Goal: Task Accomplishment & Management: Manage account settings

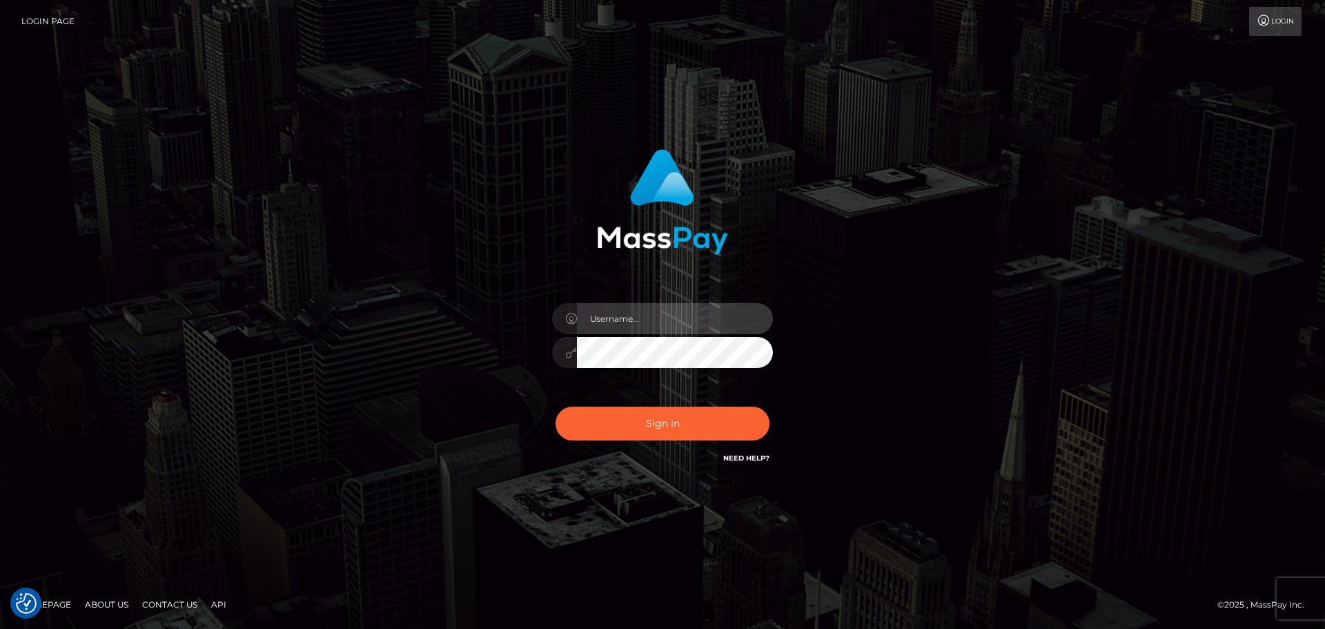
type input "[PERSON_NAME].wowcan"
click at [674, 326] on input "Dmitri.wowcan" at bounding box center [675, 318] width 196 height 31
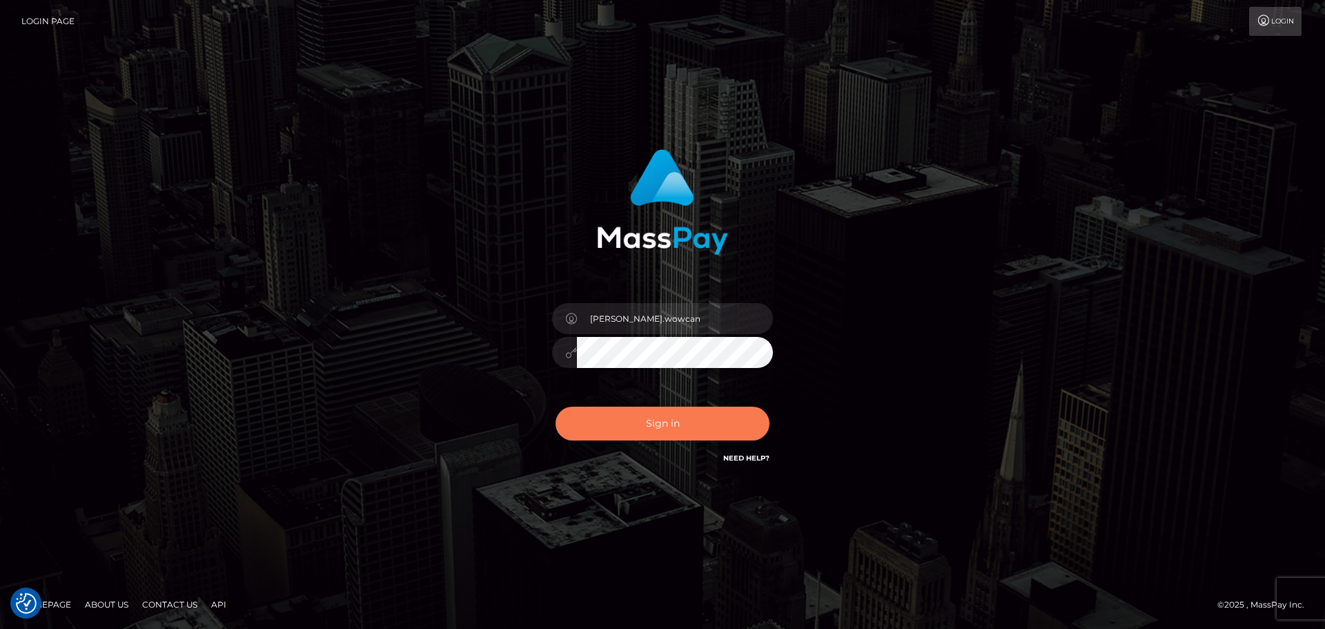
click at [686, 424] on button "Sign in" at bounding box center [663, 424] width 214 height 34
type input "[PERSON_NAME].wowcan"
click at [667, 418] on button "Sign in" at bounding box center [663, 424] width 214 height 34
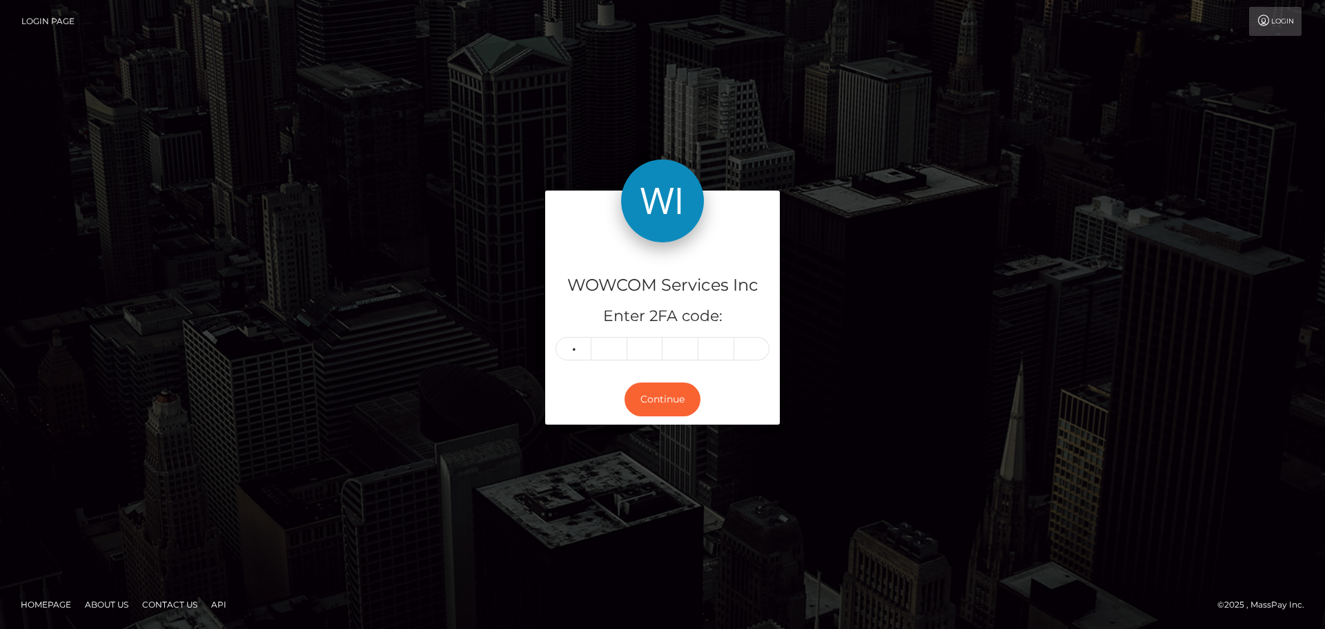
type input "9"
type input "1"
type input "0"
type input "6"
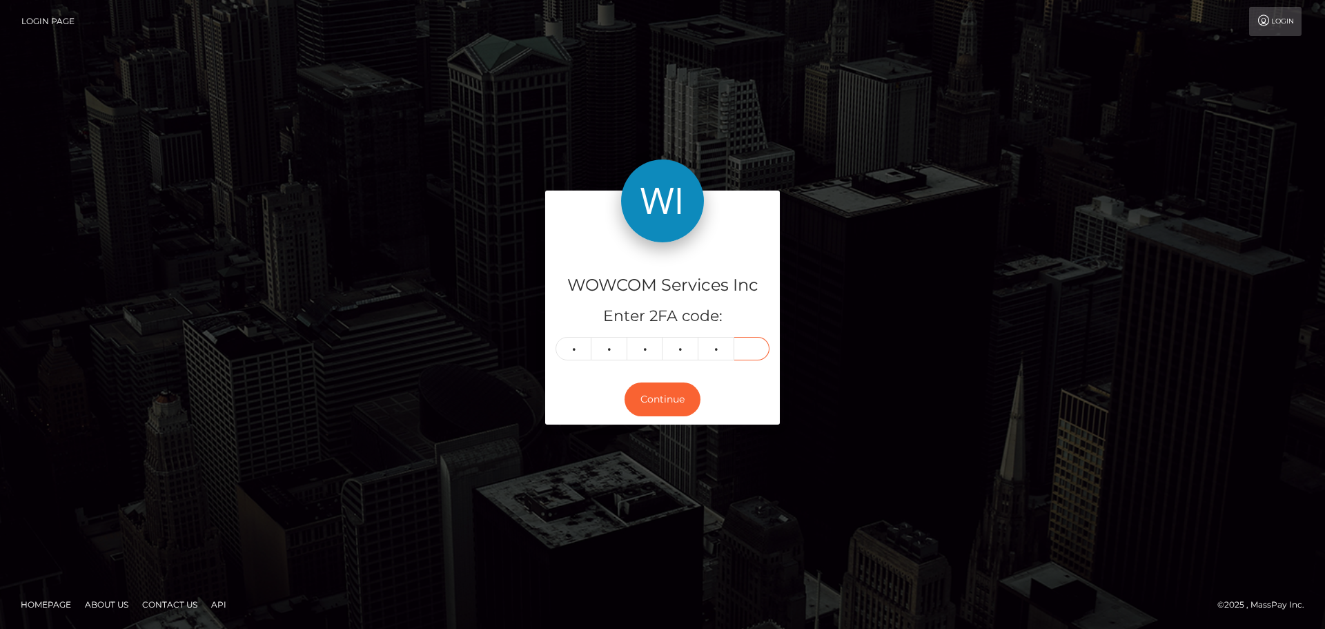
type input "3"
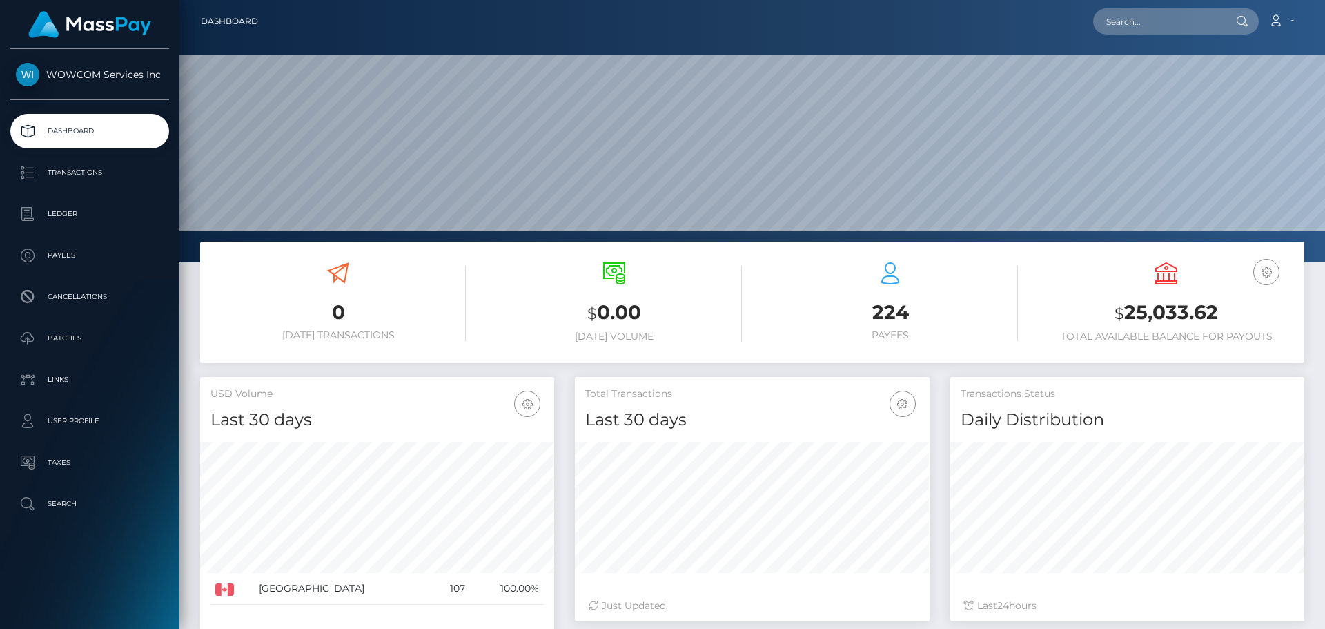
scroll to position [245, 355]
drag, startPoint x: 1126, startPoint y: 309, endPoint x: 1218, endPoint y: 310, distance: 91.1
click at [1218, 310] on h3 "$ 25,033.62" at bounding box center [1166, 313] width 255 height 28
copy h3 "25,033.62"
click at [797, 303] on h3 "224" at bounding box center [890, 312] width 255 height 27
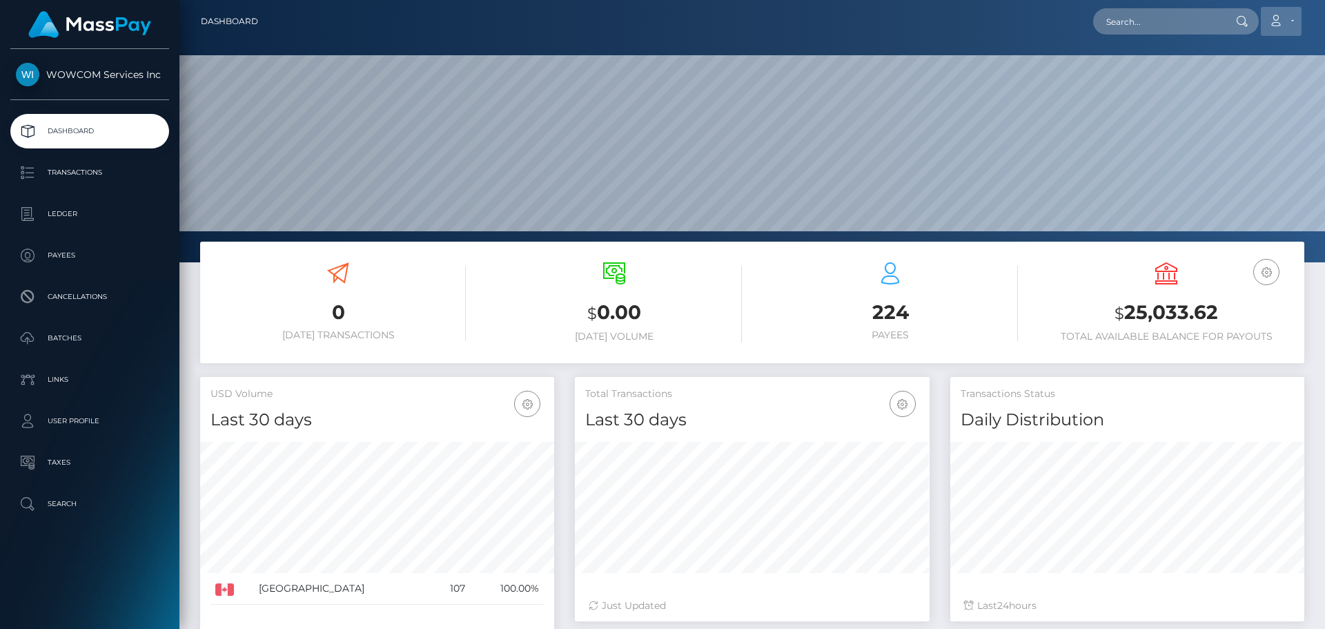
click at [1289, 17] on link "Account" at bounding box center [1281, 21] width 41 height 29
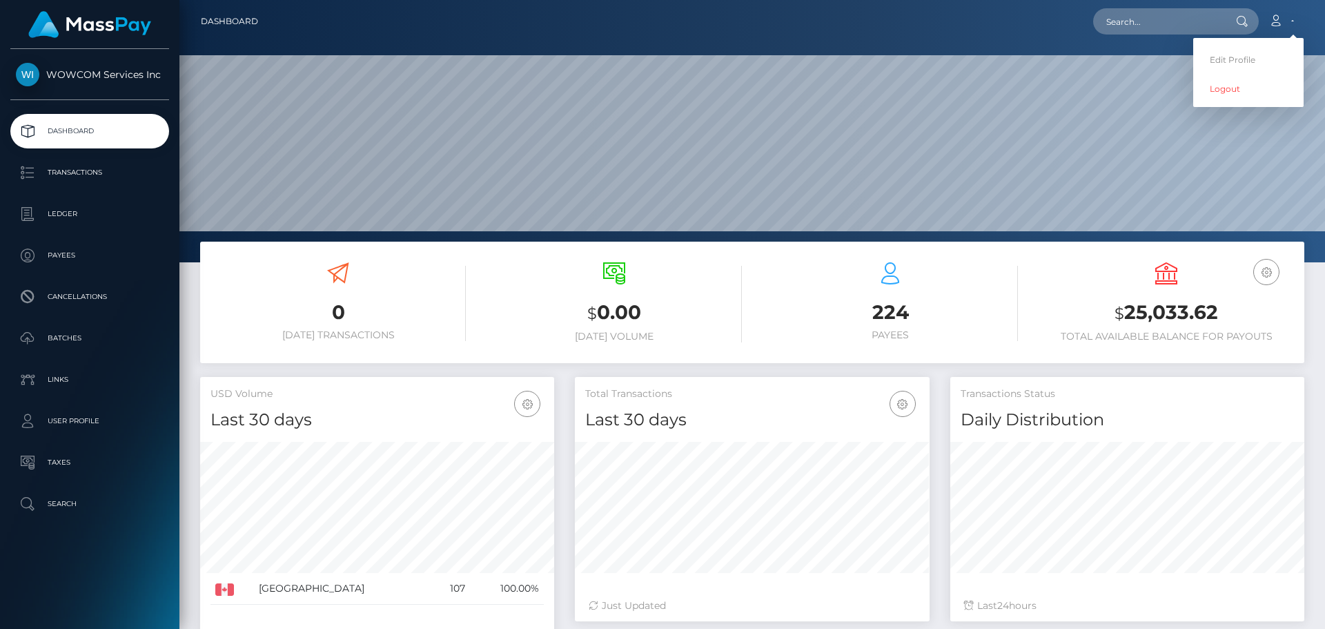
click at [800, 321] on h3 "224" at bounding box center [890, 312] width 255 height 27
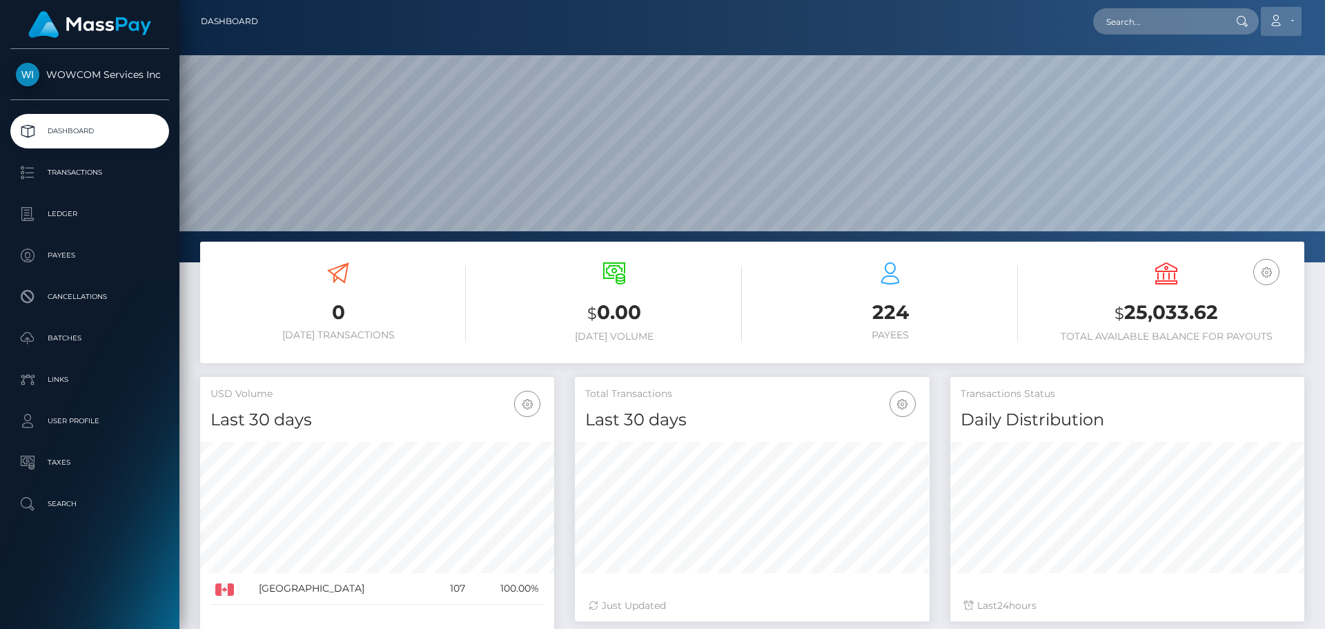
click at [1284, 13] on link "Account" at bounding box center [1281, 21] width 41 height 29
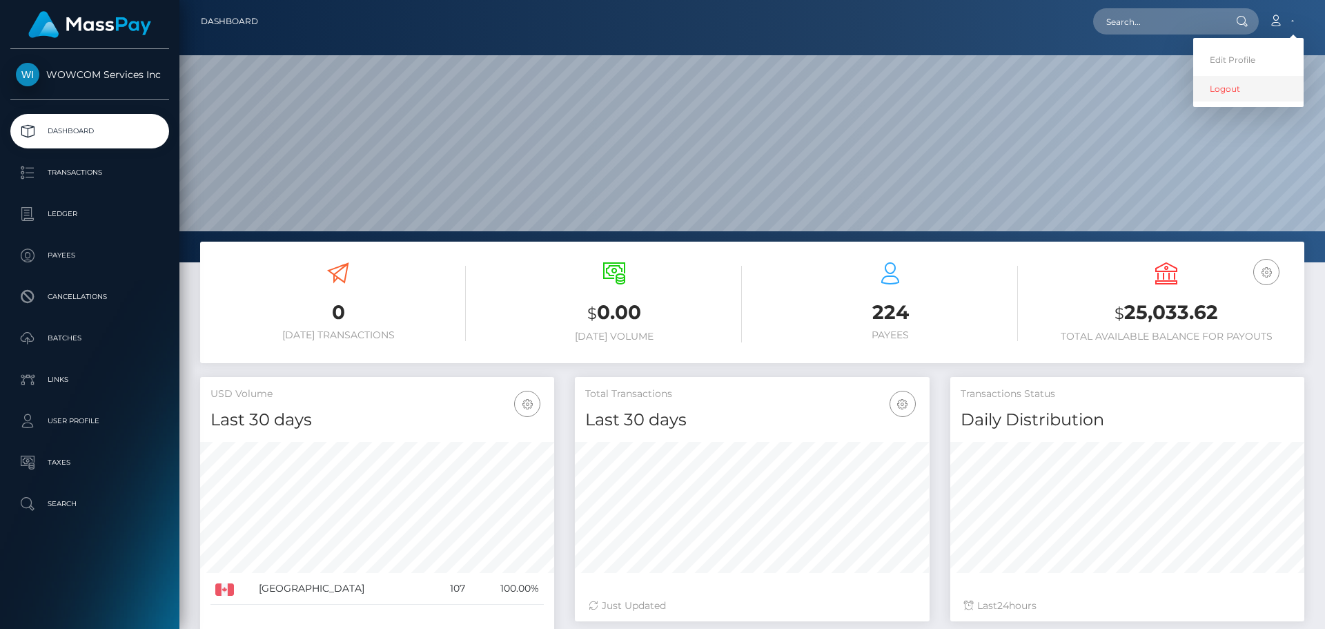
click at [1231, 90] on link "Logout" at bounding box center [1248, 89] width 110 height 26
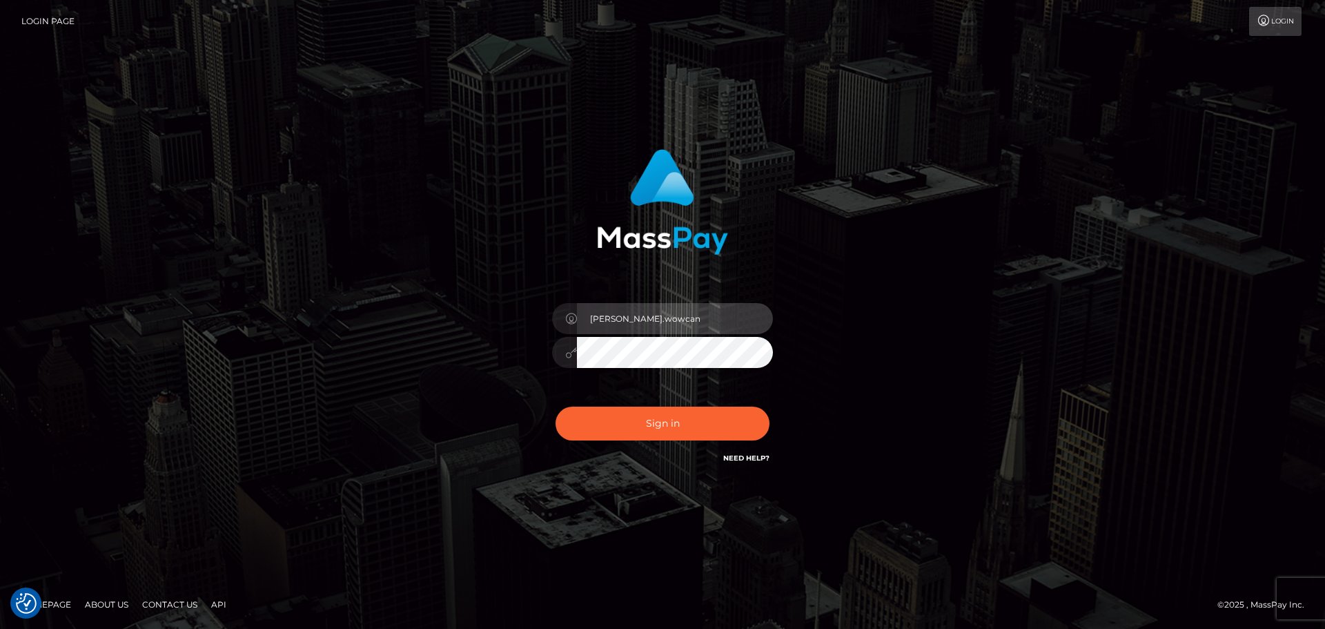
click at [672, 315] on input "Dmitri.wowcan" at bounding box center [675, 318] width 196 height 31
type input "Dmitri.rollacan"
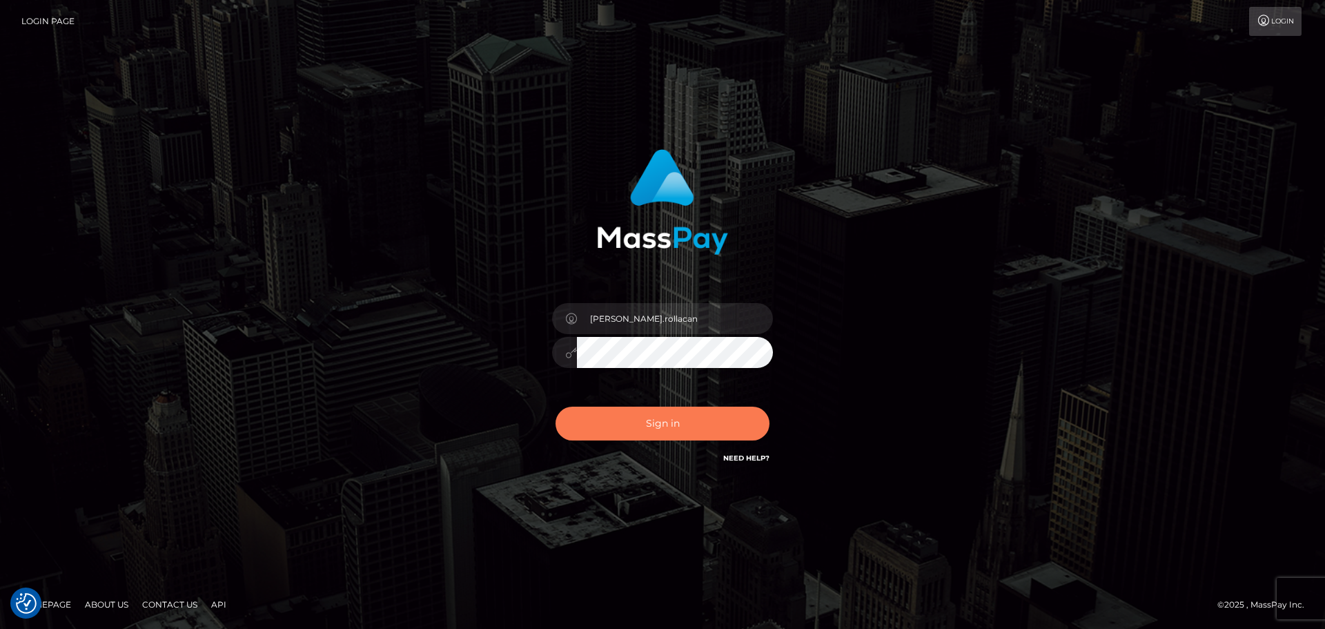
click at [676, 430] on button "Sign in" at bounding box center [663, 424] width 214 height 34
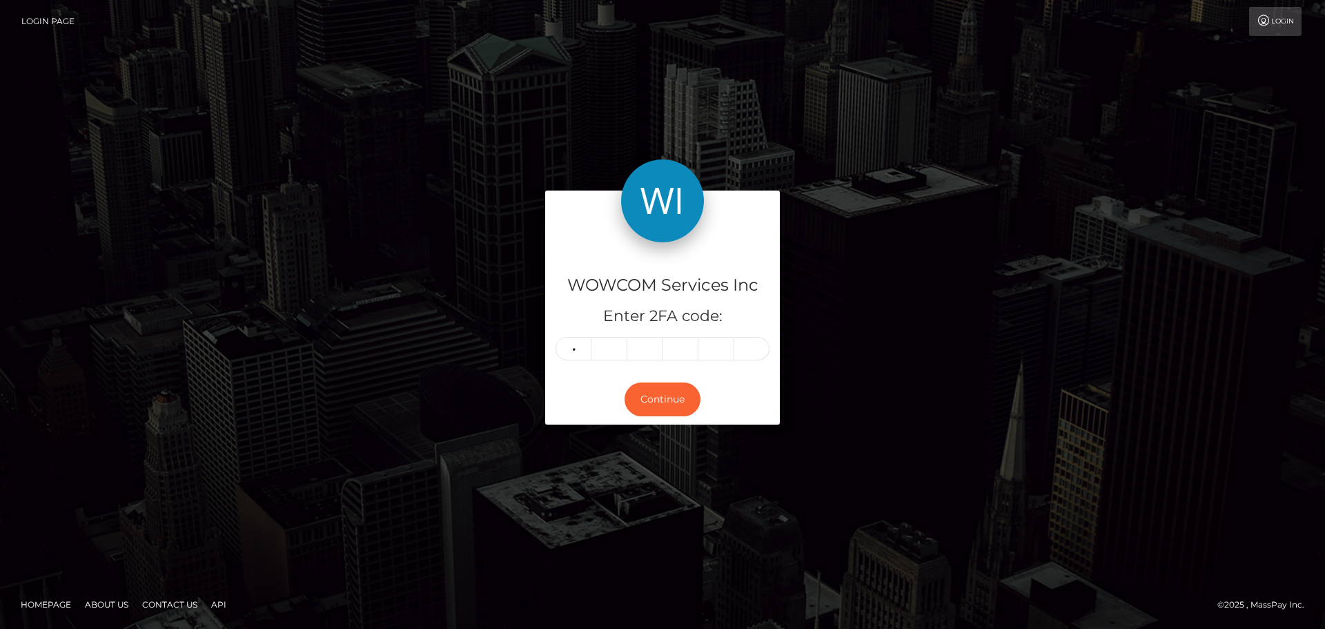
type input "2"
type input "0"
type input "4"
type input "3"
type input "0"
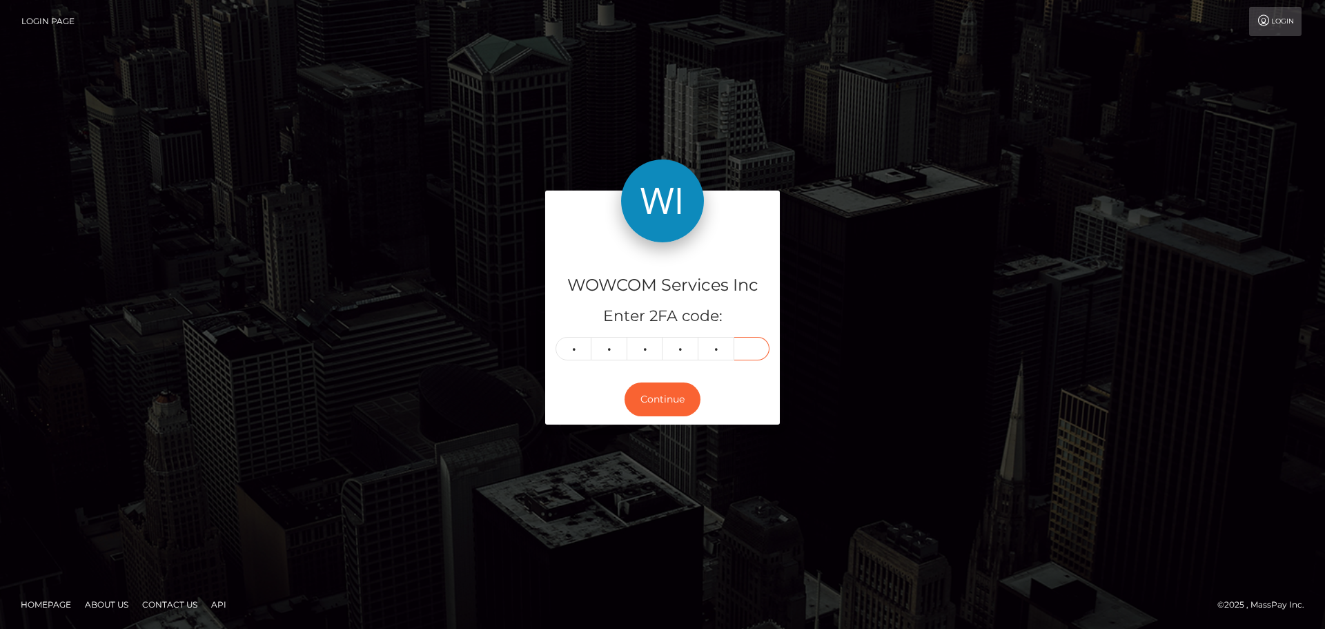
type input "5"
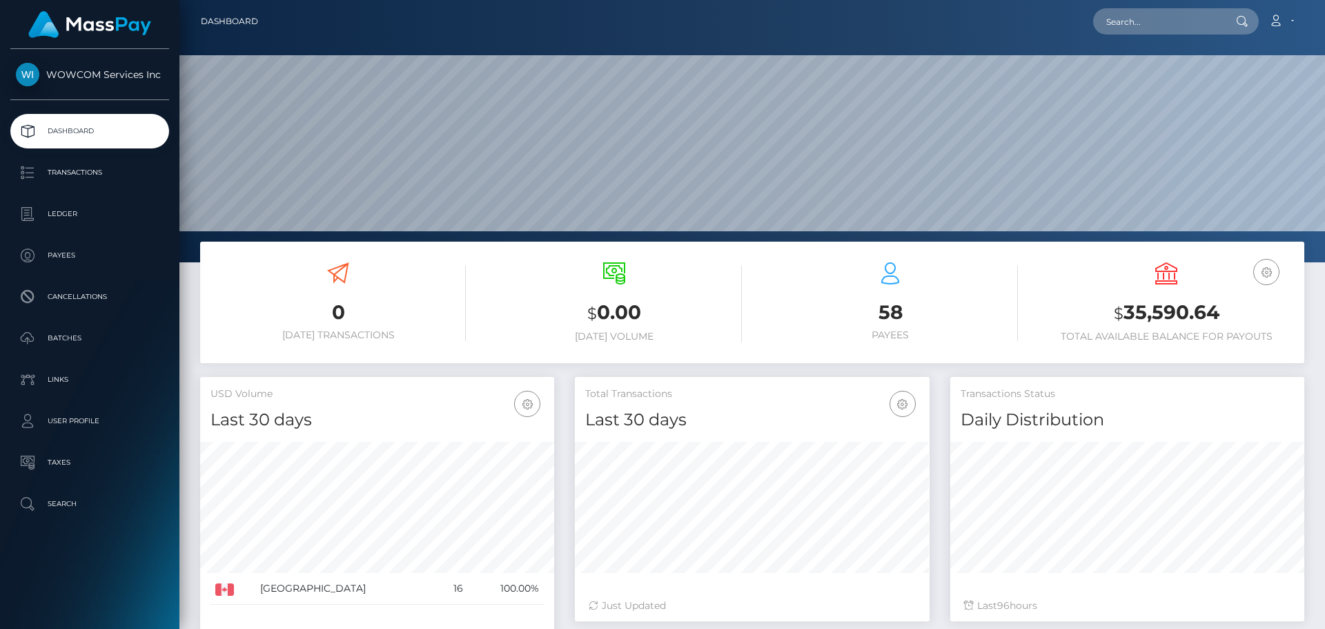
scroll to position [245, 355]
drag, startPoint x: 1125, startPoint y: 313, endPoint x: 1227, endPoint y: 315, distance: 101.5
click at [1227, 315] on h3 "$ 35,590.64" at bounding box center [1166, 313] width 255 height 28
copy h3 "35,590.64"
click at [1280, 17] on icon at bounding box center [1276, 20] width 14 height 11
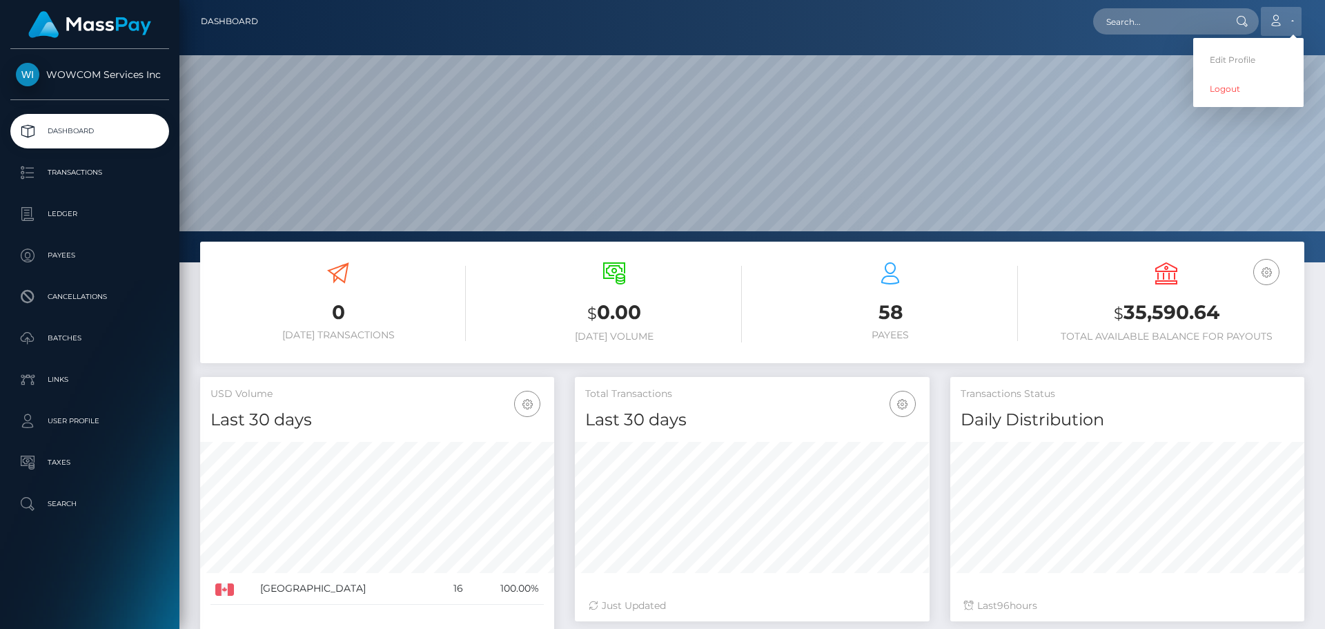
click at [1280, 17] on icon at bounding box center [1276, 20] width 14 height 11
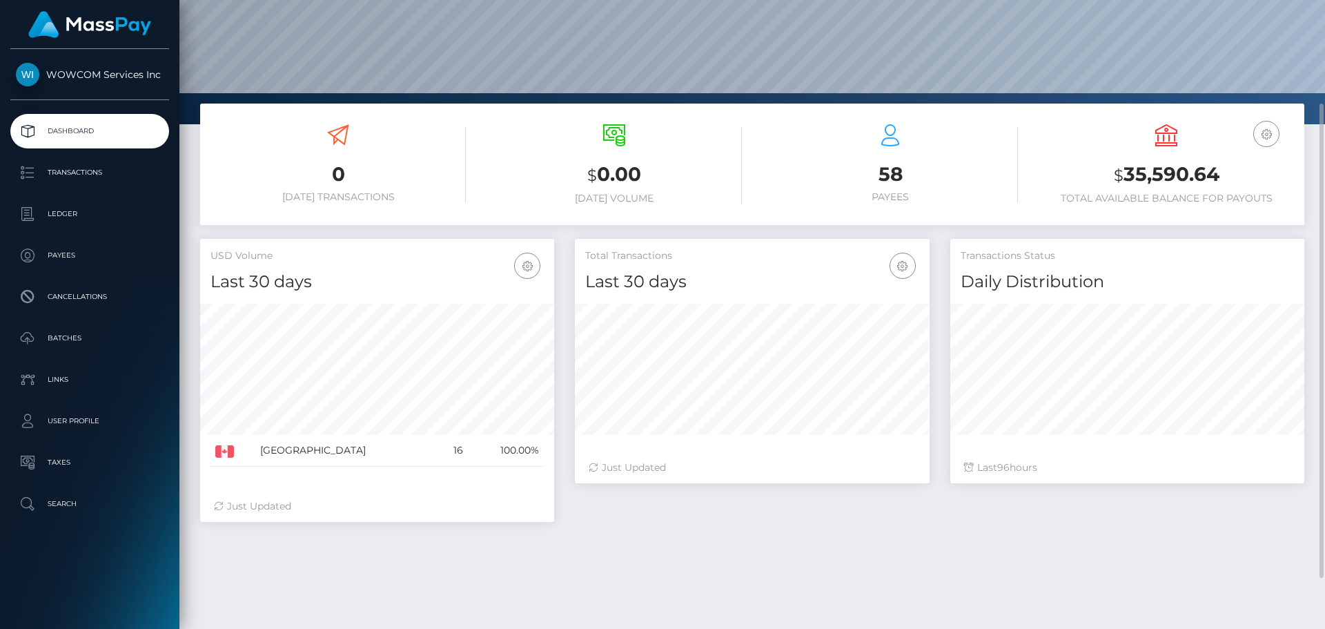
scroll to position [0, 0]
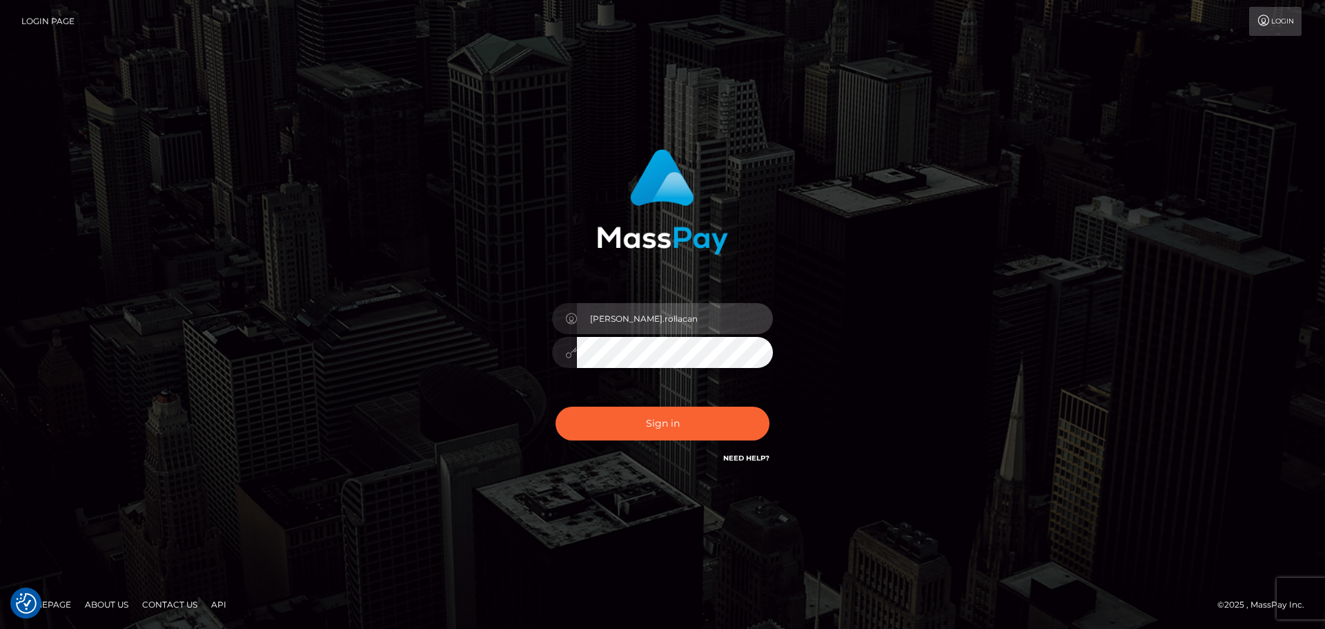
click at [663, 309] on input "[PERSON_NAME].rollacan" at bounding box center [675, 318] width 196 height 31
type input "[PERSON_NAME].wowcan"
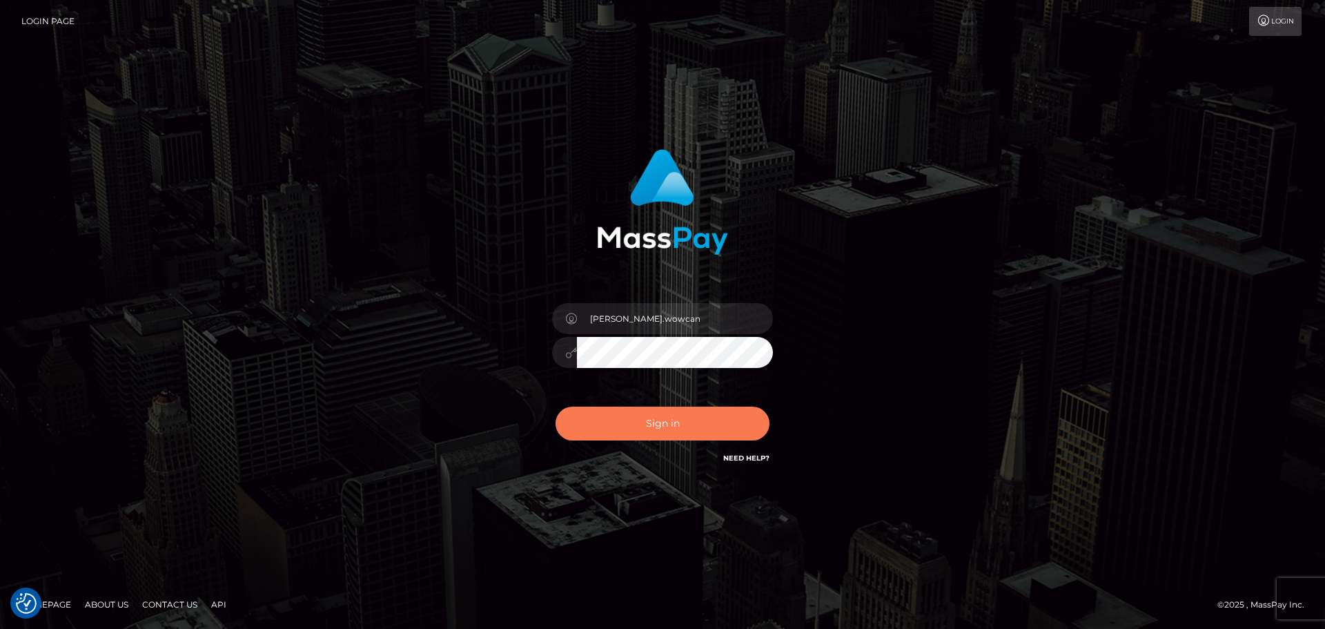
click at [668, 430] on button "Sign in" at bounding box center [663, 424] width 214 height 34
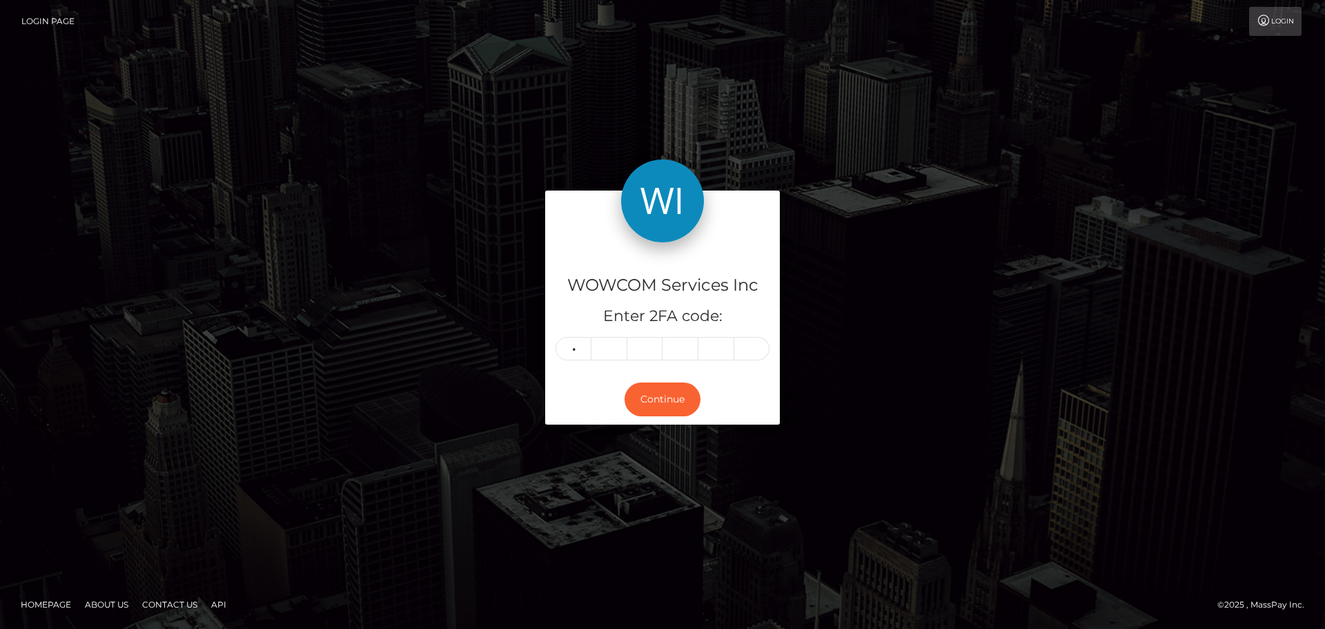
type input "9"
type input "7"
type input "4"
type input "2"
type input "1"
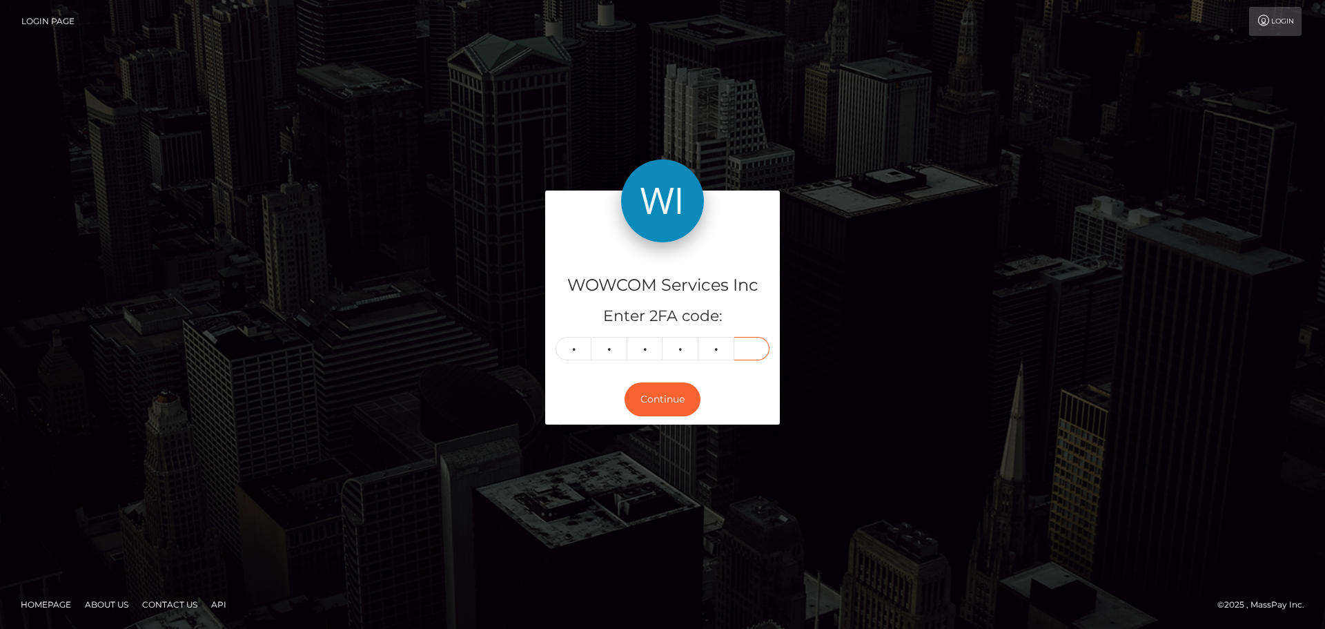
type input "4"
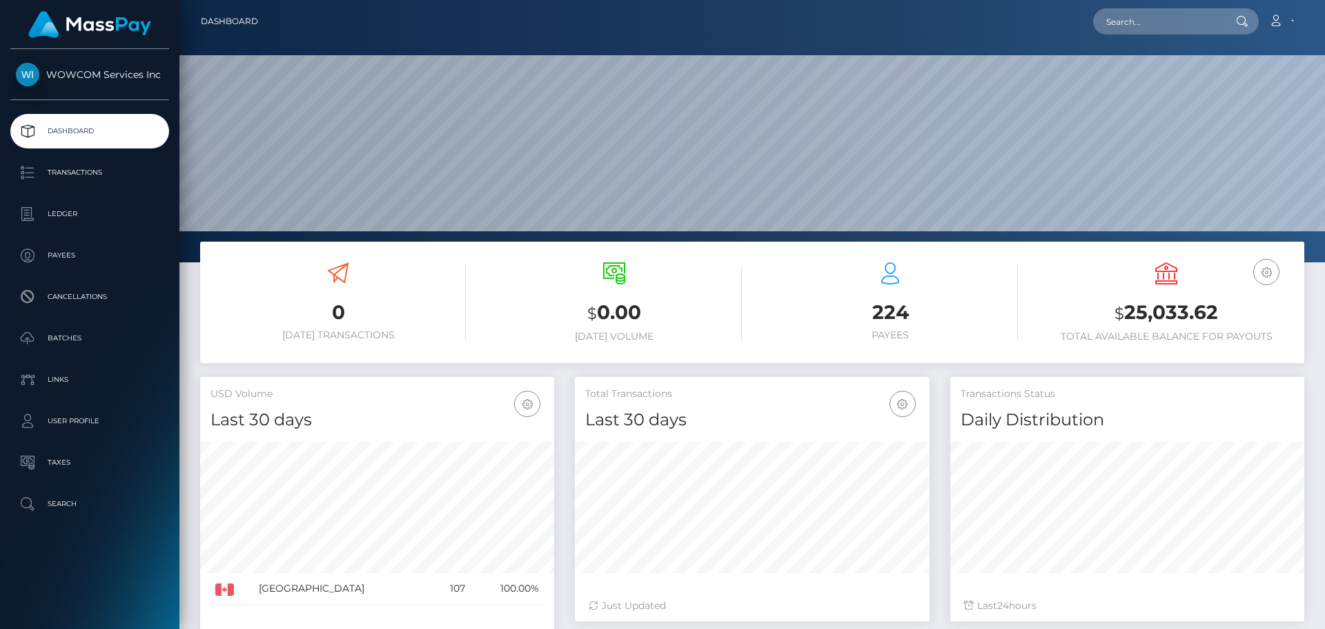
scroll to position [245, 355]
click at [1291, 17] on link "Account" at bounding box center [1281, 21] width 41 height 29
click at [1231, 88] on link "Logout" at bounding box center [1248, 89] width 110 height 26
